Goal: Information Seeking & Learning: Learn about a topic

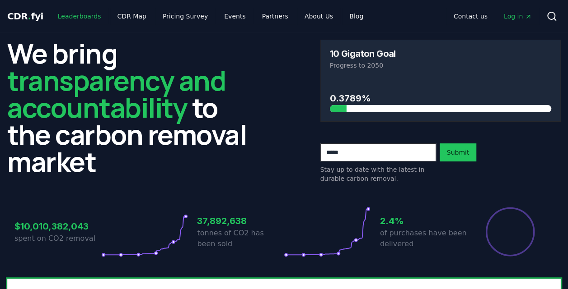
click at [73, 20] on link "Leaderboards" at bounding box center [80, 16] width 58 height 16
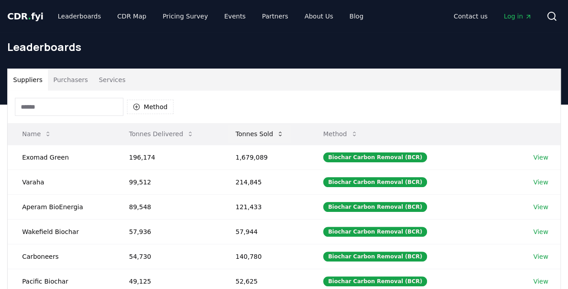
click at [251, 131] on button "Tonnes Sold" at bounding box center [259, 134] width 63 height 18
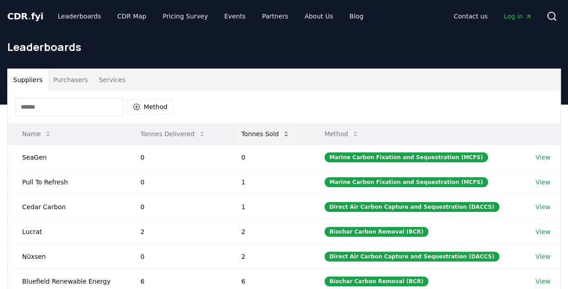
click at [251, 131] on button "Tonnes Sold" at bounding box center [265, 134] width 63 height 18
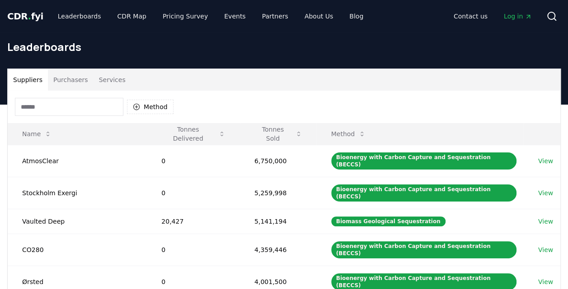
scroll to position [253, 0]
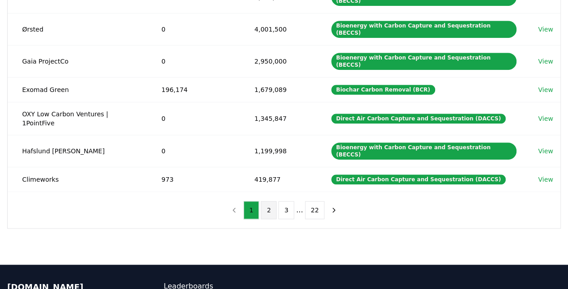
click at [267, 201] on button "2" at bounding box center [269, 210] width 16 height 18
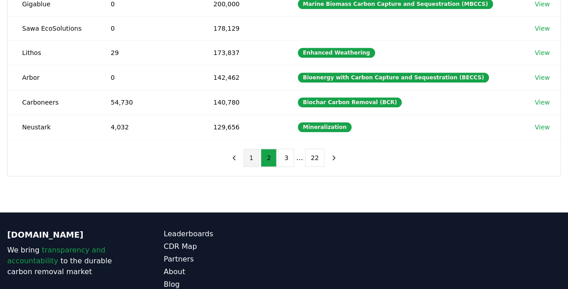
click at [253, 154] on button "1" at bounding box center [251, 158] width 16 height 18
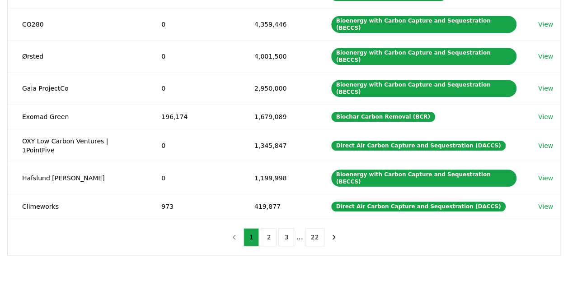
scroll to position [225, 0]
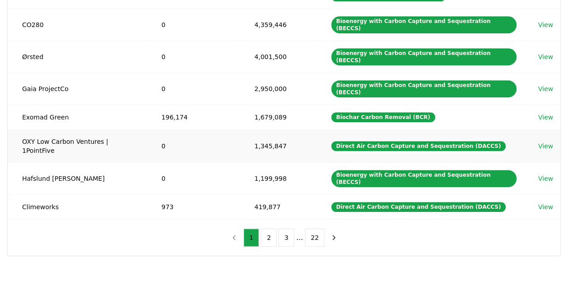
click at [543, 142] on link "View" at bounding box center [545, 146] width 15 height 9
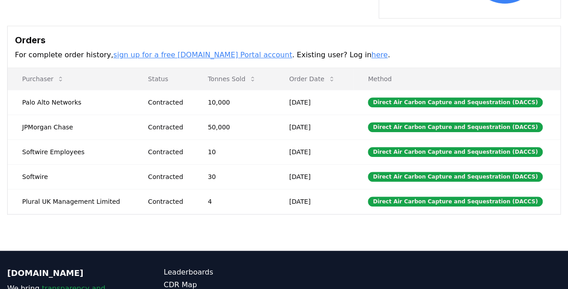
scroll to position [295, 0]
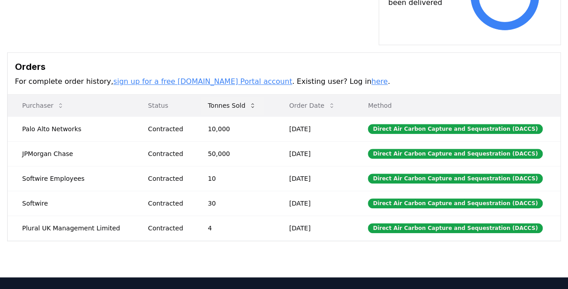
click at [241, 97] on button "Tonnes Sold" at bounding box center [231, 106] width 63 height 18
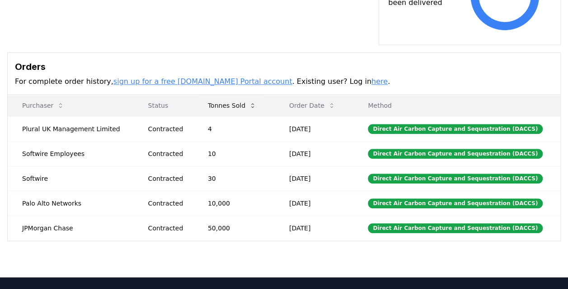
click at [241, 97] on button "Tonnes Sold" at bounding box center [231, 106] width 63 height 18
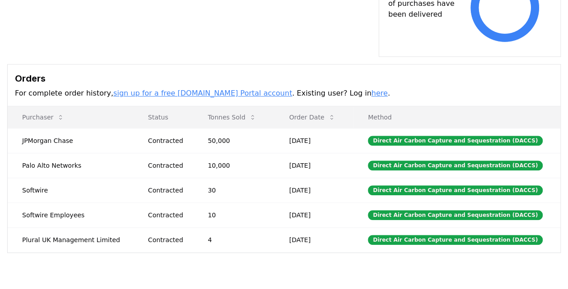
scroll to position [282, 0]
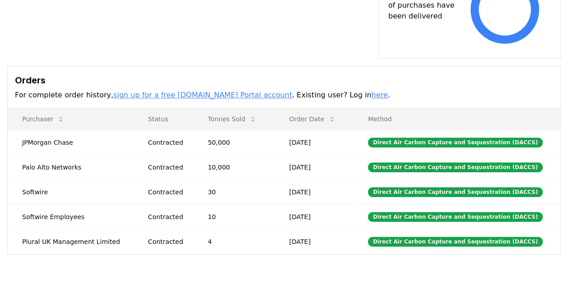
click at [183, 91] on link "sign up for a free [DOMAIN_NAME] Portal account" at bounding box center [202, 95] width 179 height 9
click at [371, 91] on link "here" at bounding box center [379, 95] width 16 height 9
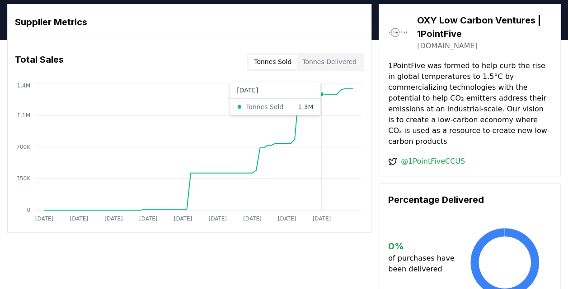
click at [322, 92] on circle at bounding box center [321, 94] width 5 height 5
click at [16, 238] on div "Supplier Metrics Total Sales Tonnes Sold Tonnes Delivered [DATE] [DATE] [DATE] …" at bounding box center [283, 158] width 553 height 308
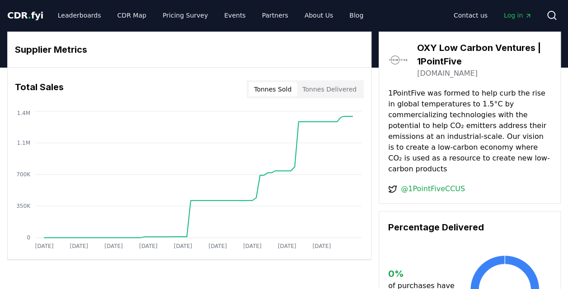
scroll to position [0, 0]
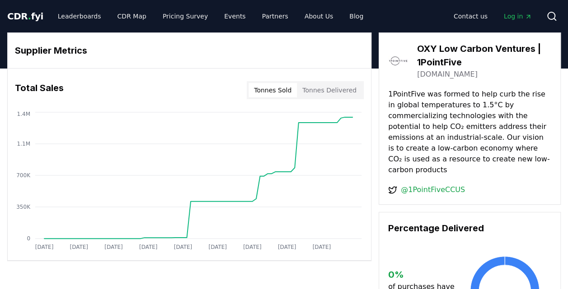
click at [385, 19] on div "Contact us Log in Search" at bounding box center [465, 16] width 190 height 18
click at [403, 14] on div "Contact us Log in Search" at bounding box center [465, 16] width 190 height 18
drag, startPoint x: 403, startPoint y: 14, endPoint x: 448, endPoint y: 31, distance: 48.5
click at [448, 31] on div "CDR . fyi Leaderboards CDR Map Pricing Survey Events Partners About Us Blog Con…" at bounding box center [283, 16] width 553 height 33
